Goal: Communication & Community: Answer question/provide support

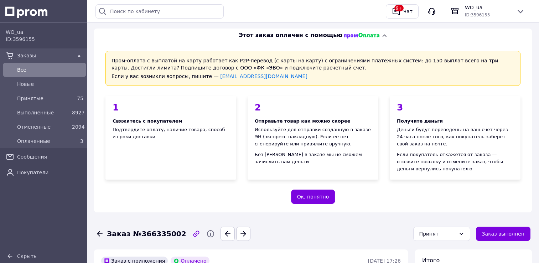
scroll to position [249, 0]
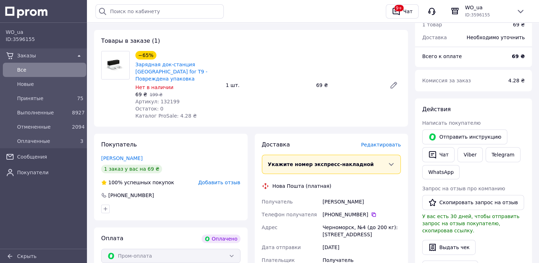
click at [63, 73] on span "Все" at bounding box center [50, 69] width 66 height 7
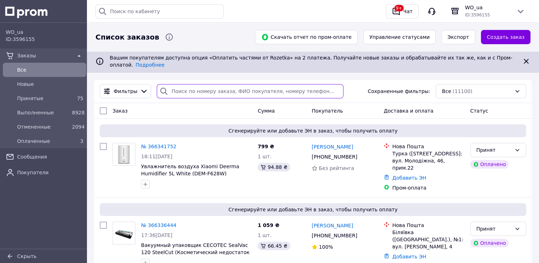
click at [213, 85] on input "search" at bounding box center [250, 91] width 186 height 14
paste input "[PHONE_NUMBER]"
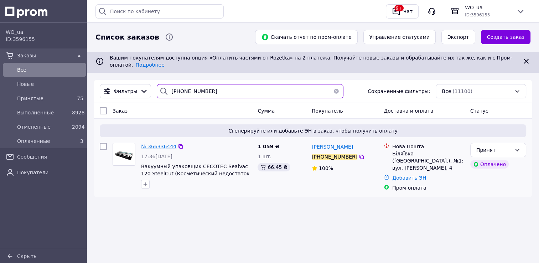
type input "[PHONE_NUMBER]"
click at [167, 144] on span "№ 366336444" at bounding box center [158, 147] width 35 height 6
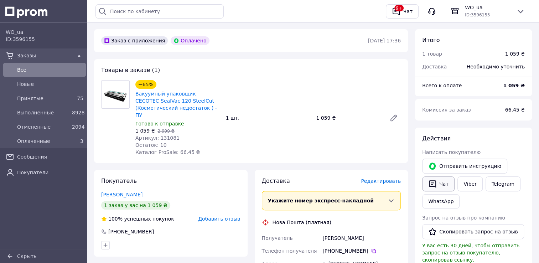
scroll to position [249, 0]
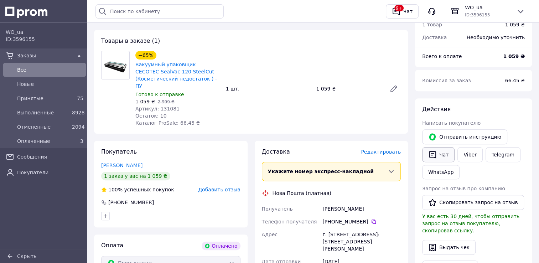
click at [445, 154] on button "Чат" at bounding box center [438, 154] width 32 height 15
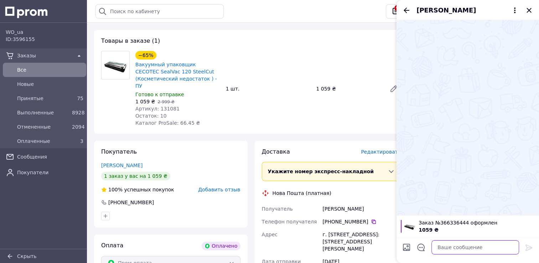
click at [451, 248] on textarea at bounding box center [475, 247] width 88 height 14
paste textarea "Вітаємо! Ваше замовлення прийняте в обробку. На жаль, нам не вдалося зв'язатися…"
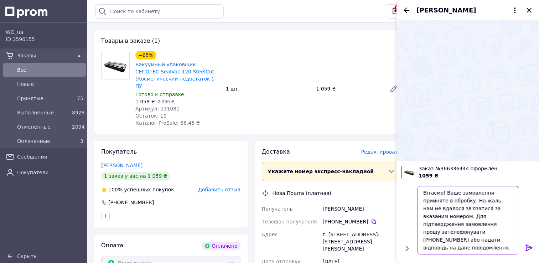
type textarea "Вітаємо! Ваше замовлення прийняте в обробку. На жаль, нам не вдалося зв'язатися…"
click at [533, 247] on icon at bounding box center [529, 247] width 9 height 9
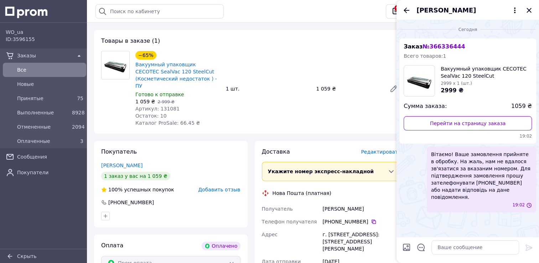
scroll to position [0, 0]
click at [531, 15] on div "[PERSON_NAME]" at bounding box center [467, 10] width 142 height 20
click at [530, 12] on icon "Закрыть" at bounding box center [529, 10] width 9 height 9
